Goal: Transaction & Acquisition: Book appointment/travel/reservation

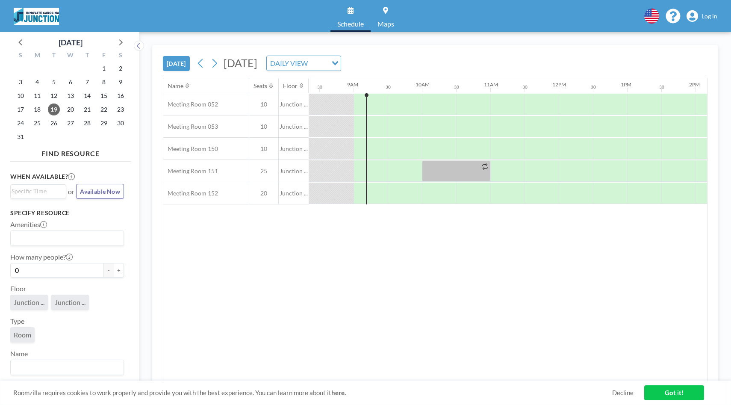
scroll to position [0, 582]
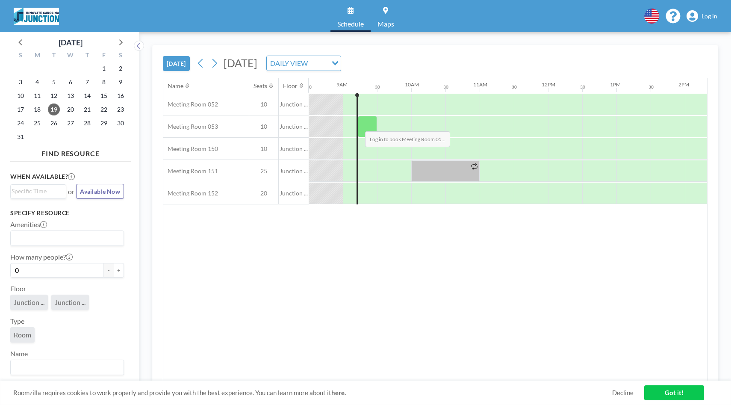
click at [358, 125] on div at bounding box center [367, 126] width 19 height 21
click at [364, 127] on div at bounding box center [367, 126] width 19 height 21
click at [703, 21] on link "Log in" at bounding box center [702, 16] width 31 height 12
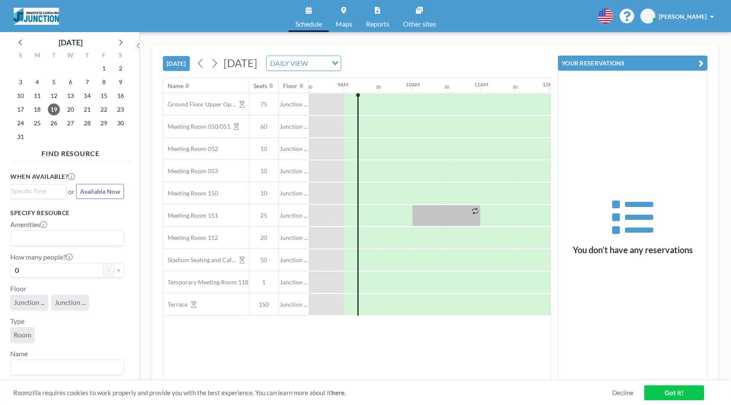
scroll to position [0, 582]
click at [361, 172] on div at bounding box center [367, 170] width 19 height 21
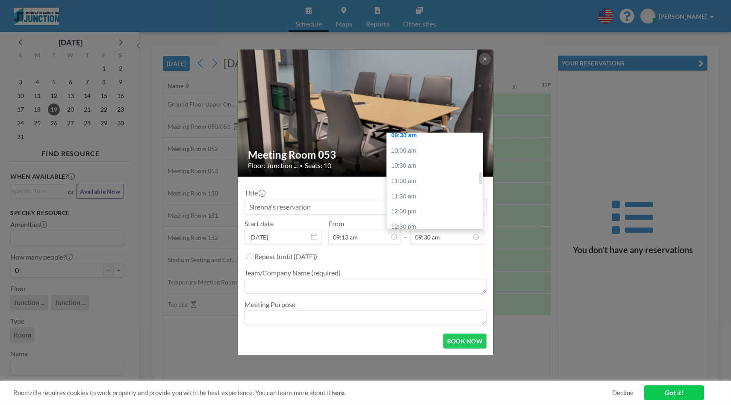
scroll to position [294, 0]
click at [446, 187] on div "11:00 am" at bounding box center [435, 181] width 96 height 15
type input "11:00 am"
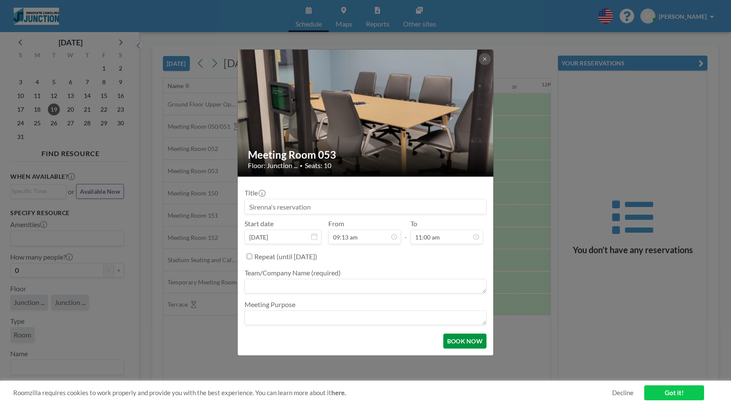
scroll to position [0, 0]
click at [462, 340] on button "BOOK NOW" at bounding box center [465, 341] width 43 height 15
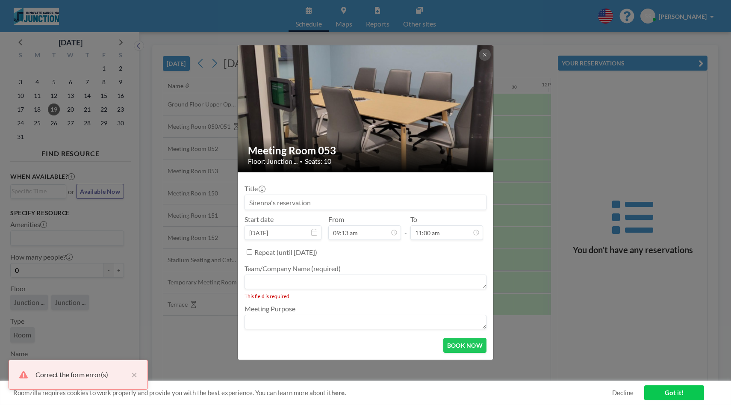
click at [299, 287] on textarea at bounding box center [366, 282] width 242 height 15
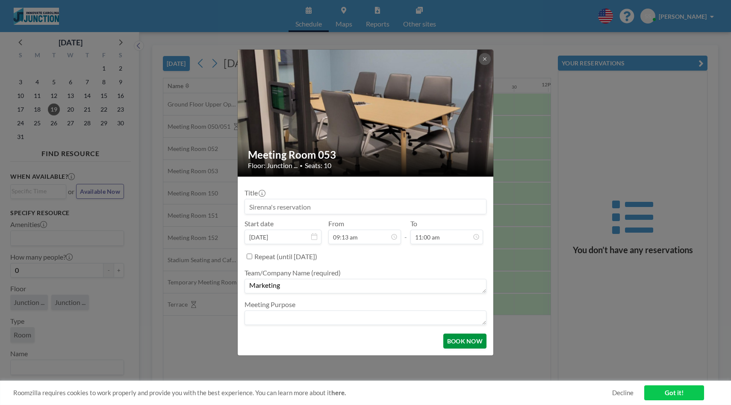
type textarea "Marketing"
click at [452, 339] on button "BOOK NOW" at bounding box center [465, 341] width 43 height 15
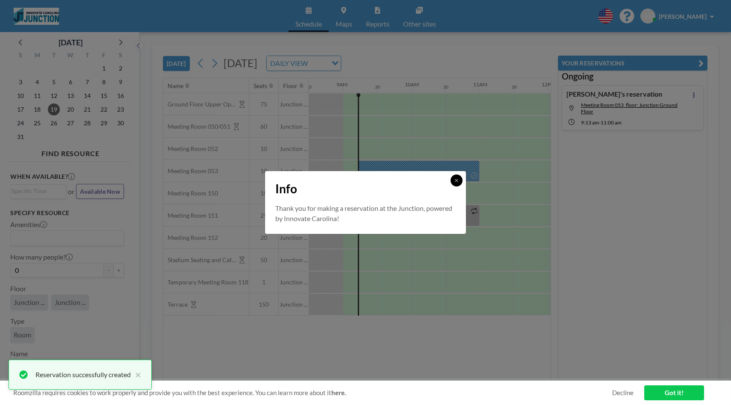
click at [454, 183] on button at bounding box center [457, 181] width 12 height 12
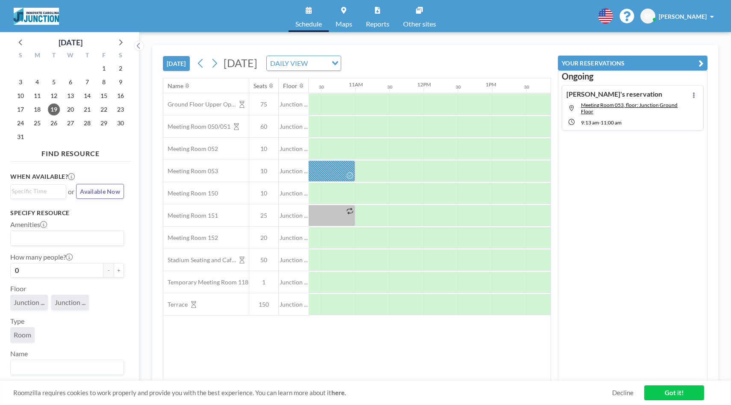
scroll to position [0, 709]
click at [494, 174] on div at bounding box center [506, 170] width 34 height 21
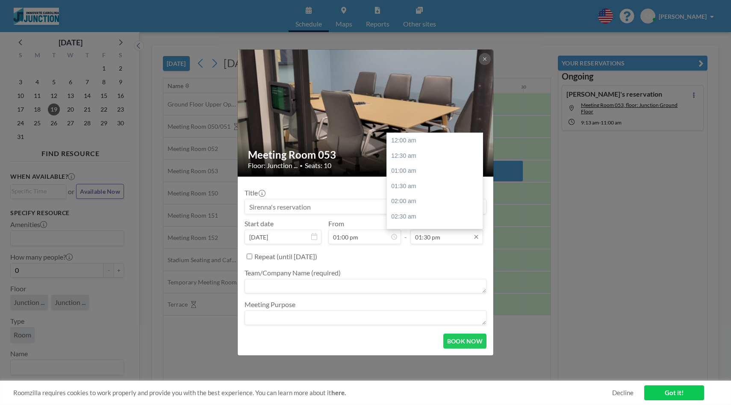
scroll to position [411, 0]
click at [463, 241] on input "01:30 pm" at bounding box center [447, 237] width 73 height 15
click at [414, 155] on div "02:00 pm" at bounding box center [435, 155] width 96 height 15
type input "02:00 pm"
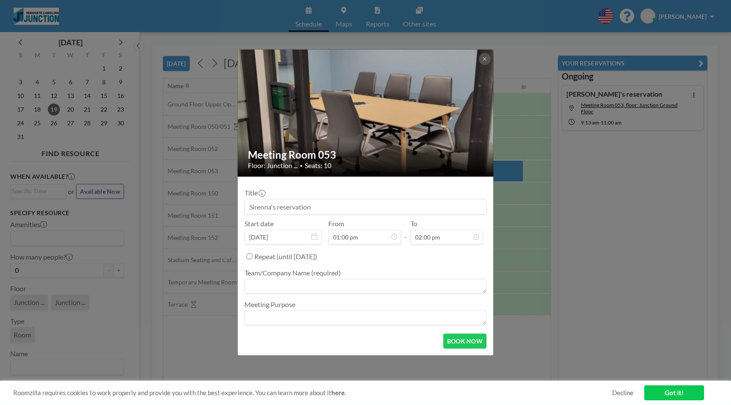
scroll to position [106, 0]
click at [305, 283] on textarea at bounding box center [366, 286] width 242 height 15
type textarea "Marketing"
click at [458, 344] on button "BOOK NOW" at bounding box center [465, 341] width 43 height 15
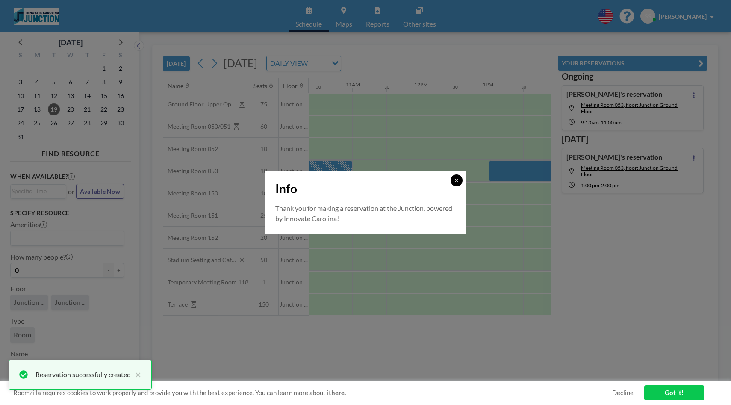
click at [455, 183] on button at bounding box center [457, 181] width 12 height 12
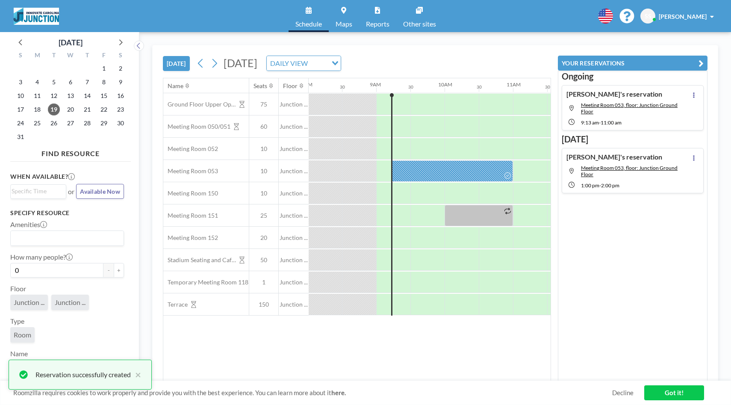
scroll to position [0, 549]
